Goal: Check status: Check status

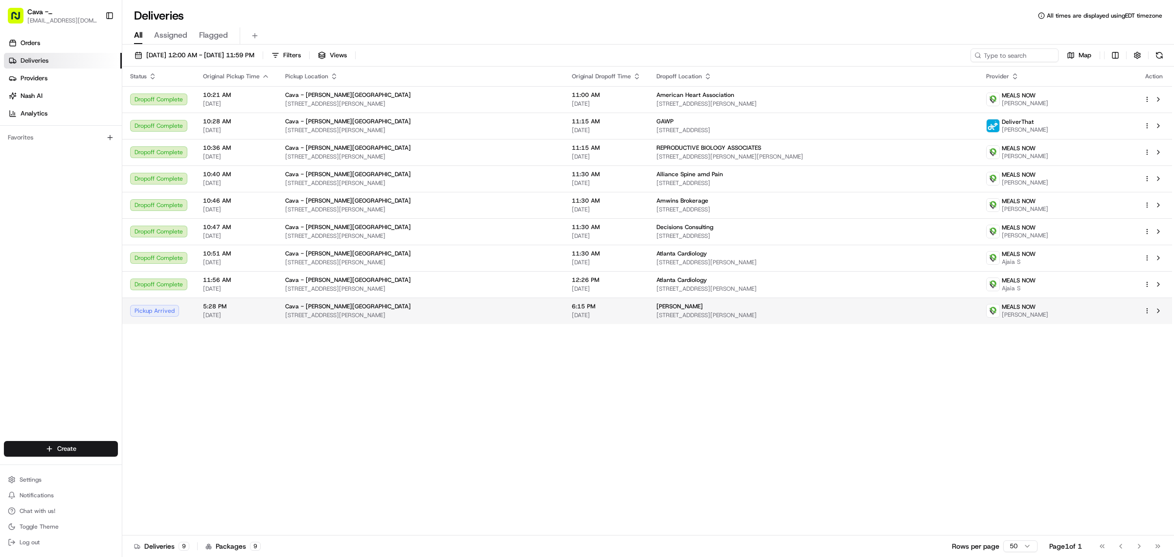
click at [165, 313] on div "Pickup Arrived" at bounding box center [158, 311] width 57 height 12
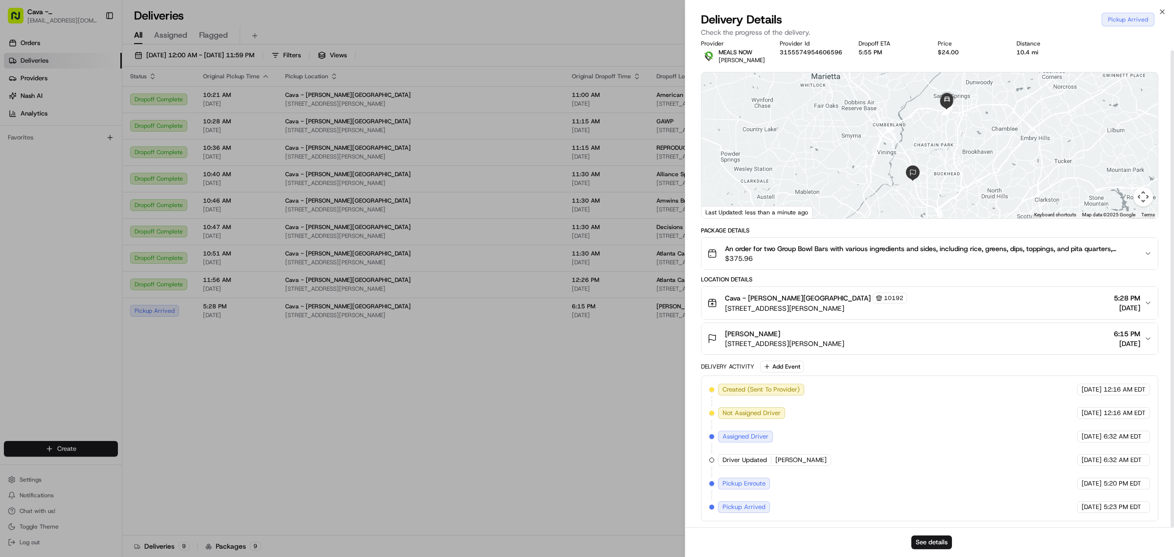
scroll to position [10, 0]
click at [925, 541] on button "See details" at bounding box center [931, 542] width 41 height 14
click at [1159, 13] on icon "button" at bounding box center [1163, 12] width 8 height 8
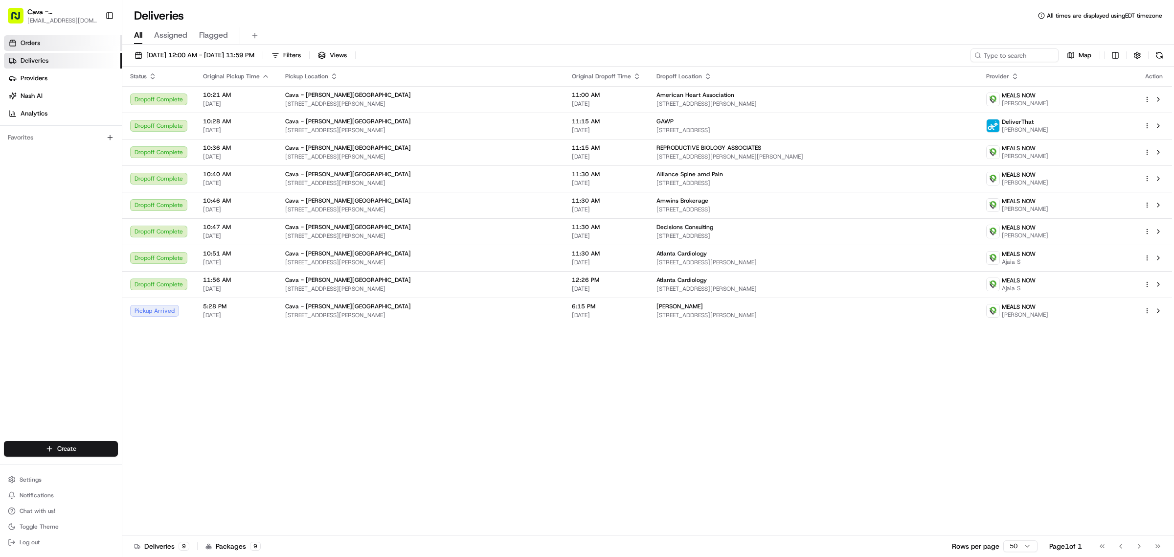
click at [24, 41] on span "Orders" at bounding box center [31, 43] width 20 height 9
